Goal: Complete application form: Complete application form

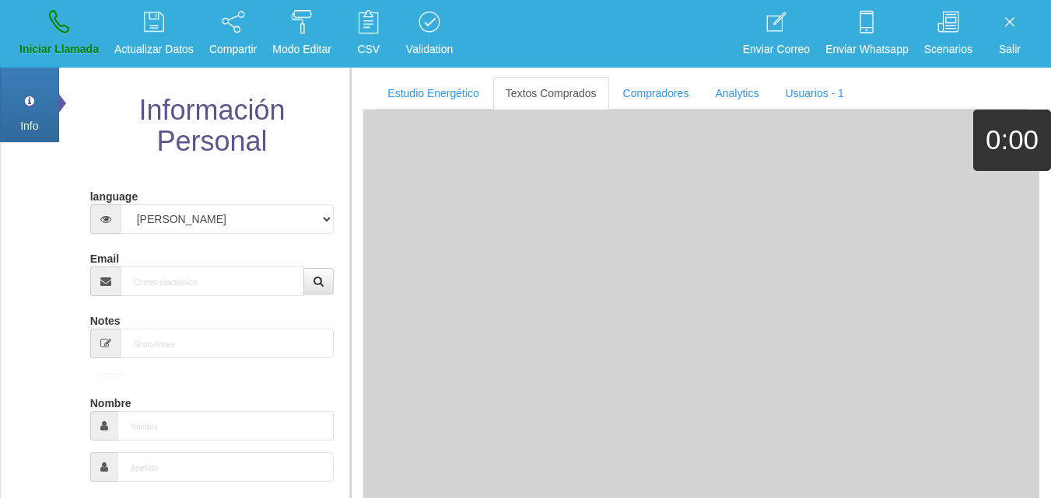
select select "3"
click at [149, 270] on input "Email" at bounding box center [213, 282] width 184 height 30
paste input "[EMAIL_ADDRESS][DOMAIN_NAME]"
type input "[EMAIL_ADDRESS][DOMAIN_NAME]"
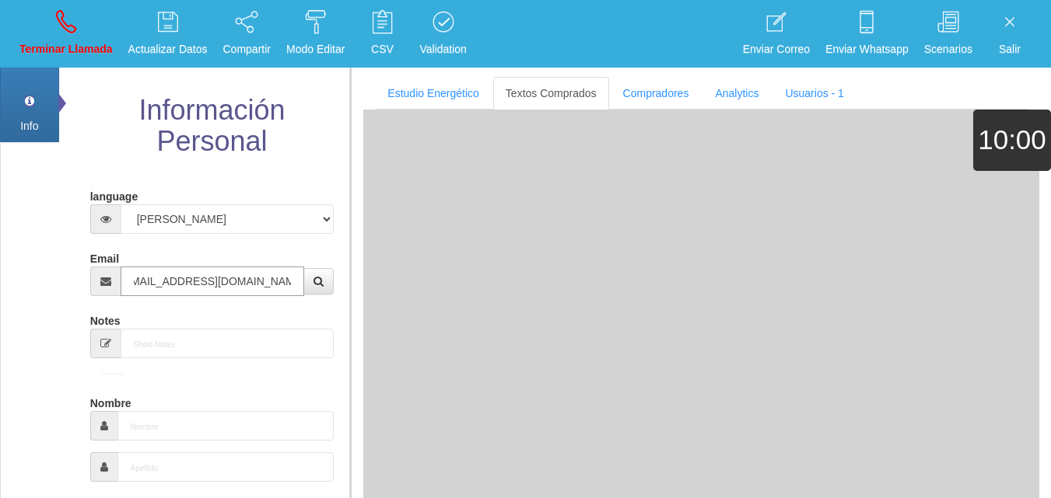
type input "[DATE]"
select select "4"
type input "Comprador bajo"
type input "[PERSON_NAME]"
select select "1"
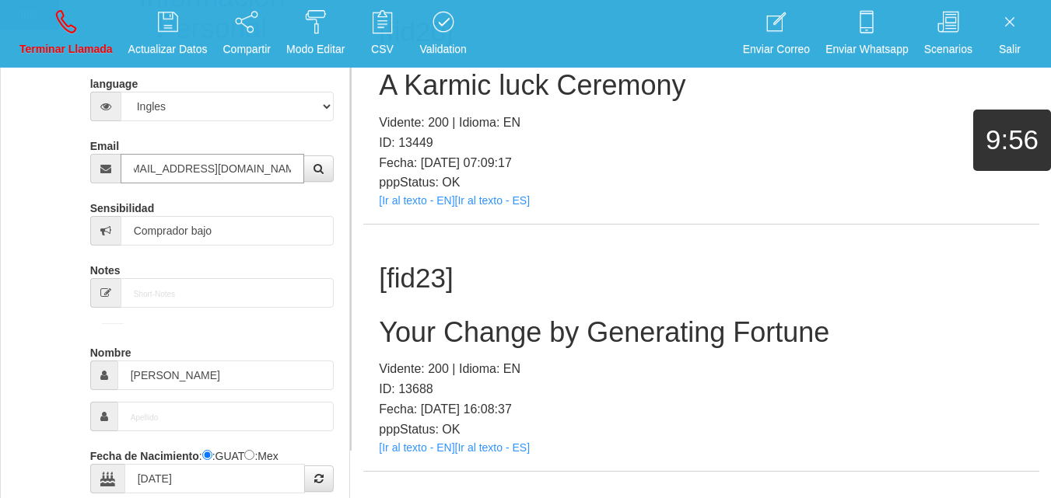
scroll to position [156, 0]
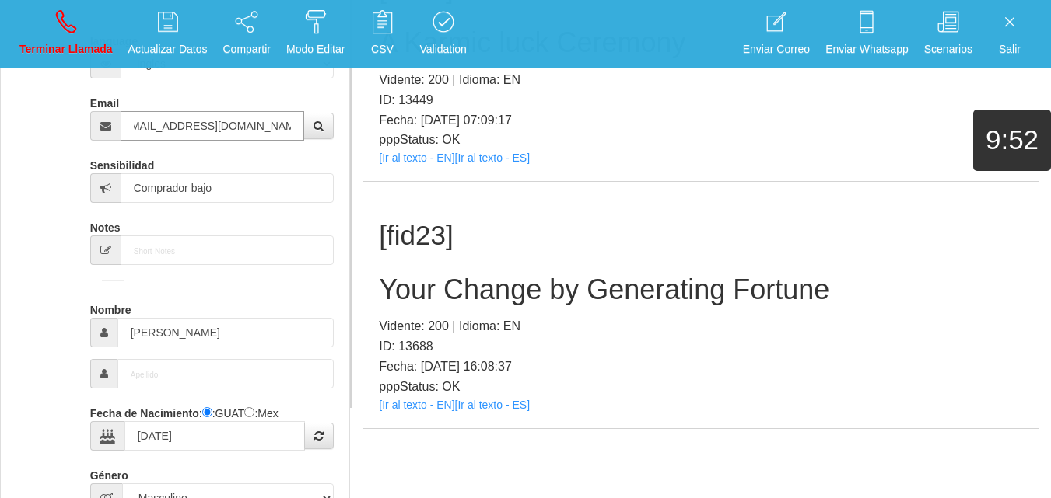
type input "[EMAIL_ADDRESS][DOMAIN_NAME]"
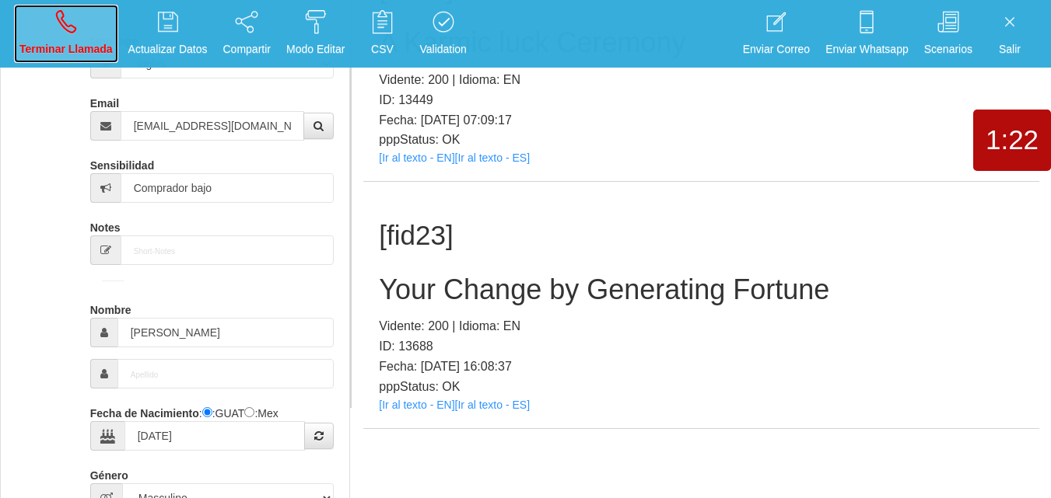
click at [82, 29] on link "Terminar Llamada" at bounding box center [66, 34] width 104 height 58
select select "0"
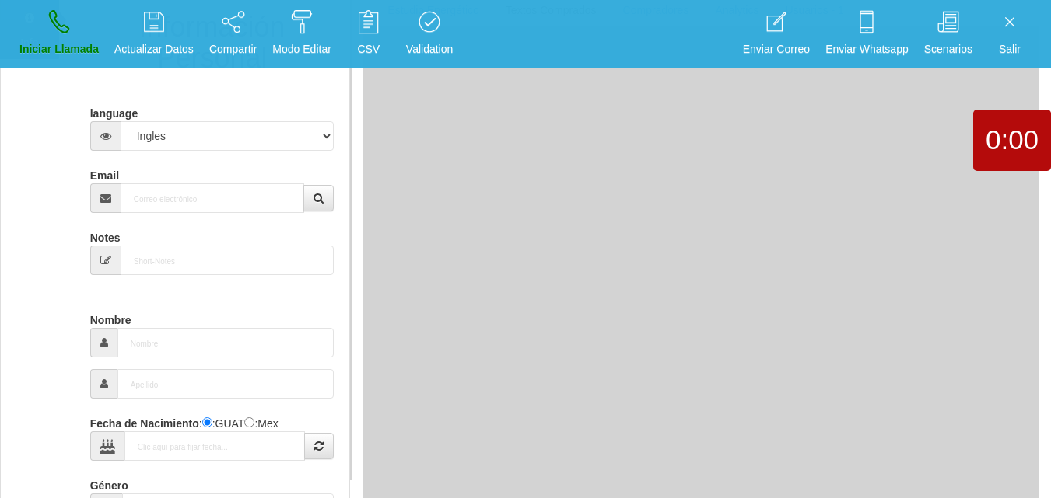
scroll to position [156, 0]
